Goal: Navigation & Orientation: Go to known website

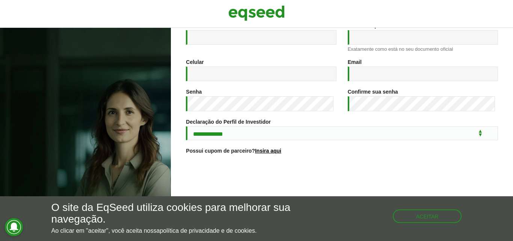
scroll to position [141, 0]
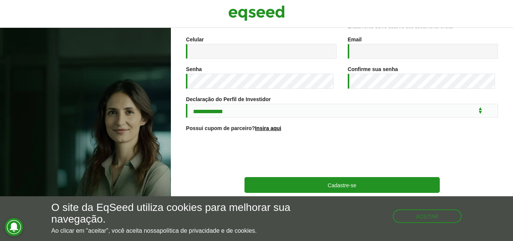
click at [448, 225] on div "O site da EqSeed utiliza cookies para melhorar sua navegação. Ao clicar em "ace…" at bounding box center [256, 218] width 411 height 32
click at [447, 220] on button "Aceitar" at bounding box center [429, 215] width 68 height 12
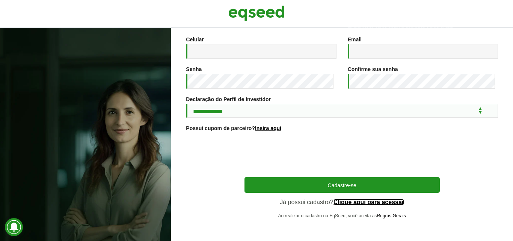
click at [389, 203] on link "Clique aqui para acessar" at bounding box center [369, 202] width 71 height 6
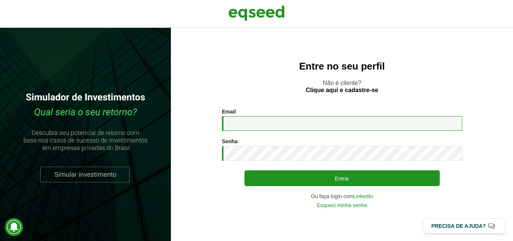
click at [350, 121] on input "Email *" at bounding box center [342, 123] width 241 height 15
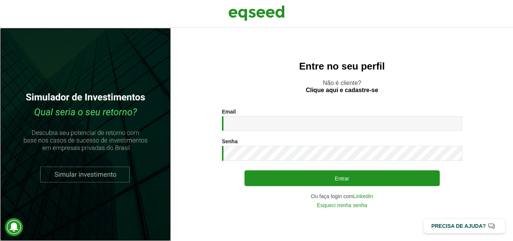
click at [112, 182] on link at bounding box center [85, 134] width 171 height 213
